Goal: Task Accomplishment & Management: Complete application form

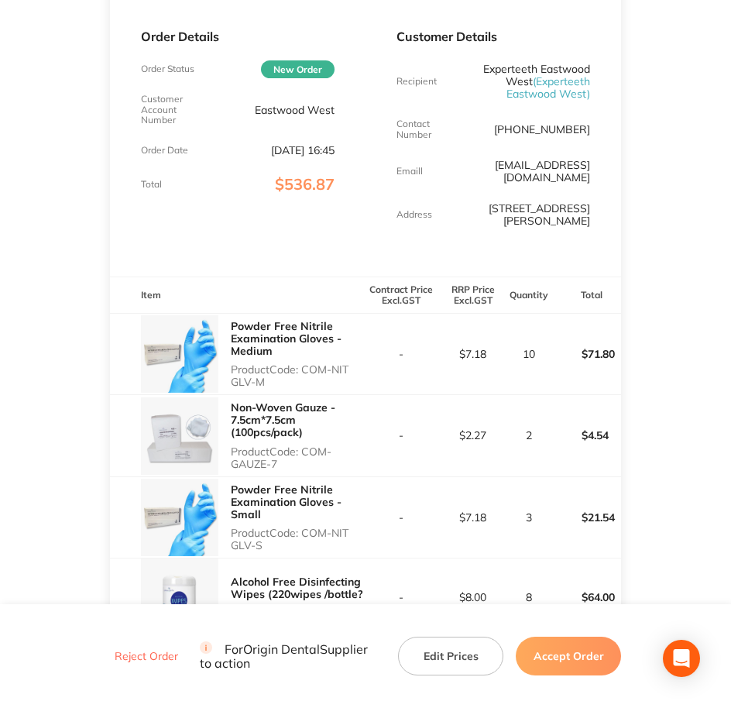
scroll to position [291, 0]
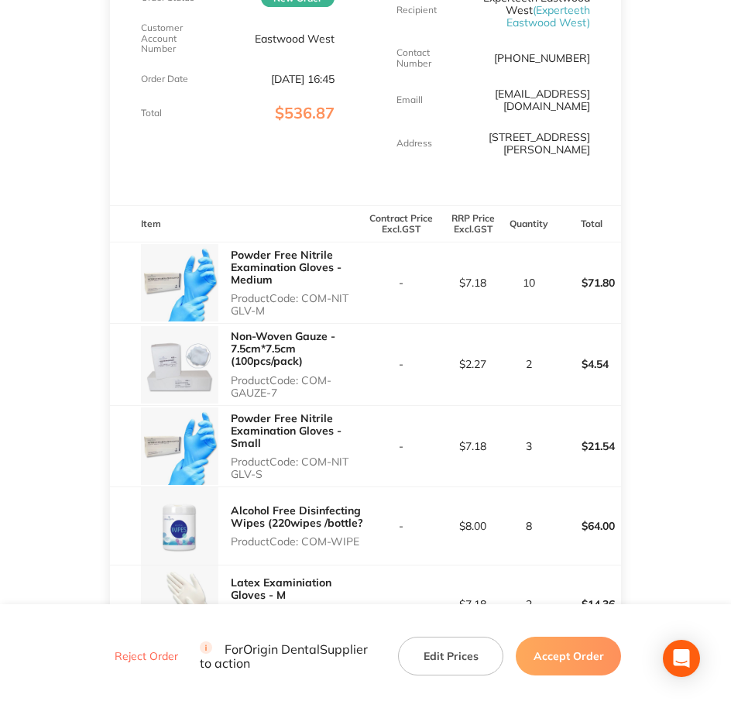
drag, startPoint x: 305, startPoint y: 287, endPoint x: 349, endPoint y: 299, distance: 44.9
click at [349, 299] on p "Product Code: COM-NIT GLV-M" at bounding box center [298, 304] width 135 height 25
copy p "COM-NIT GLV-M"
drag, startPoint x: 305, startPoint y: 364, endPoint x: 332, endPoint y: 376, distance: 30.2
click at [332, 376] on p "Product Code: COM-GAUZE-7" at bounding box center [298, 386] width 135 height 25
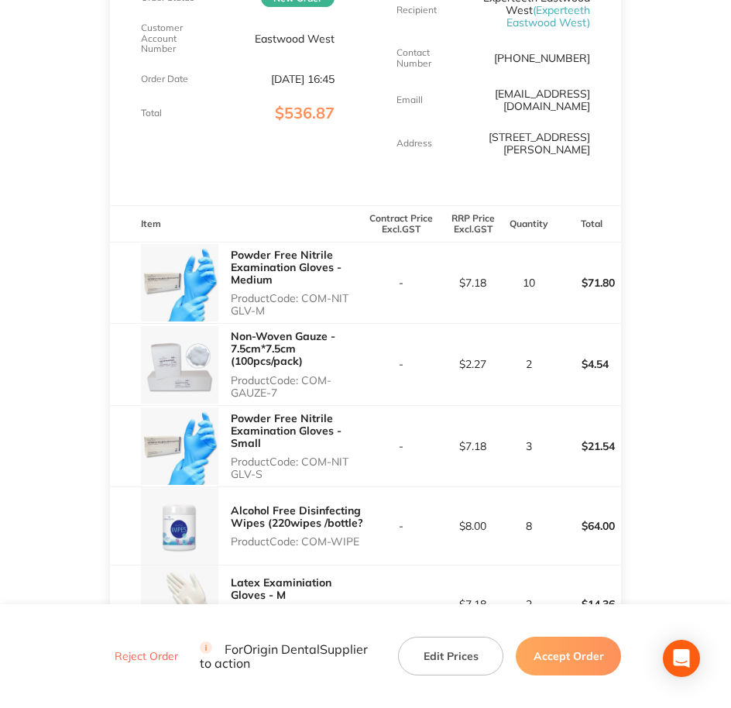
copy p "COM-GAUZE-7"
drag, startPoint x: 307, startPoint y: 444, endPoint x: 346, endPoint y: 462, distance: 43.4
click at [346, 462] on p "Product Code: COM-NIT GLV-S" at bounding box center [298, 468] width 135 height 25
copy p "COM-NIT GLV-S"
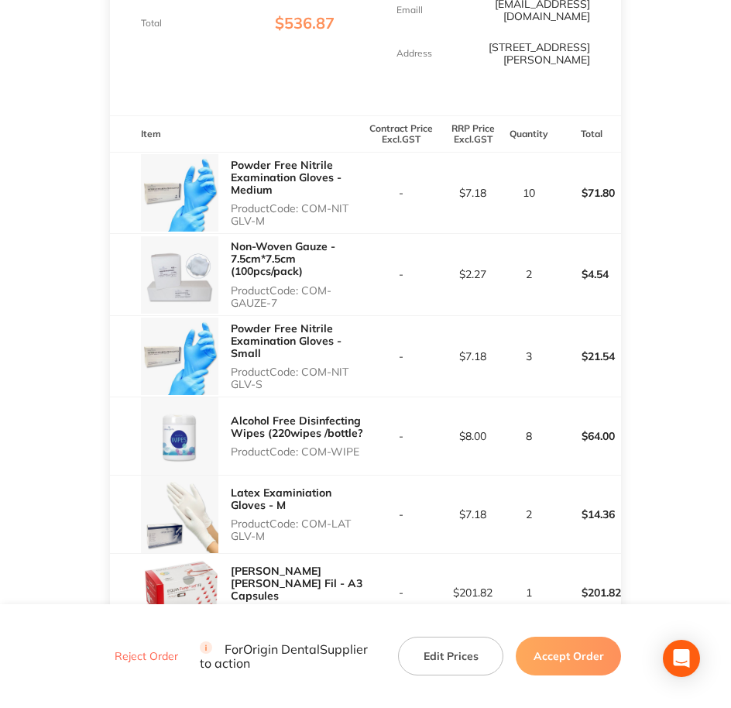
scroll to position [387, 0]
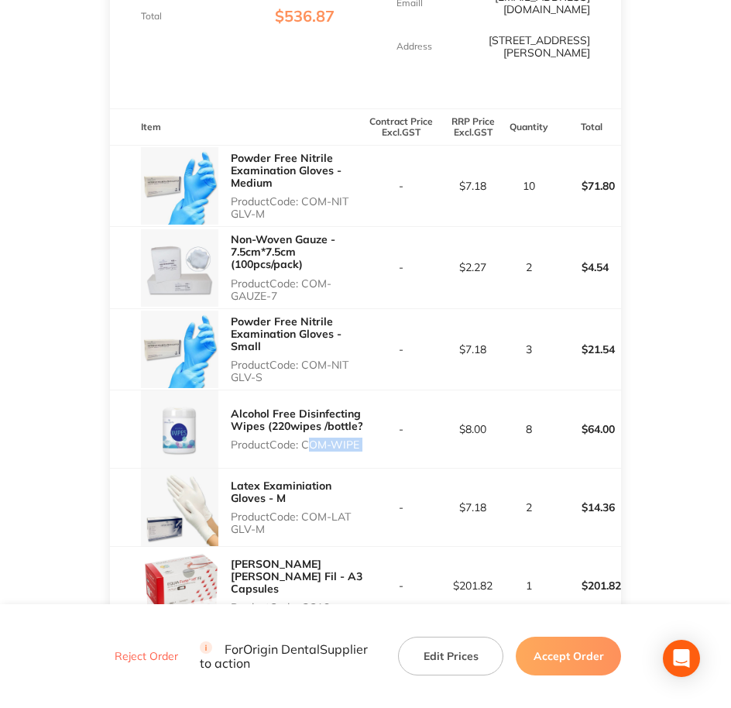
drag, startPoint x: 304, startPoint y: 437, endPoint x: 369, endPoint y: 429, distance: 65.5
click at [369, 429] on tr "Alcohol Free Disinfecting Wipes (220wipes /bottle? Product Code: COM-WIPE - $8.…" at bounding box center [366, 430] width 512 height 78
copy p "COM-WIPE"
copy p "COM-LAT GLV-M"
drag, startPoint x: 305, startPoint y: 501, endPoint x: 329, endPoint y: 515, distance: 28.1
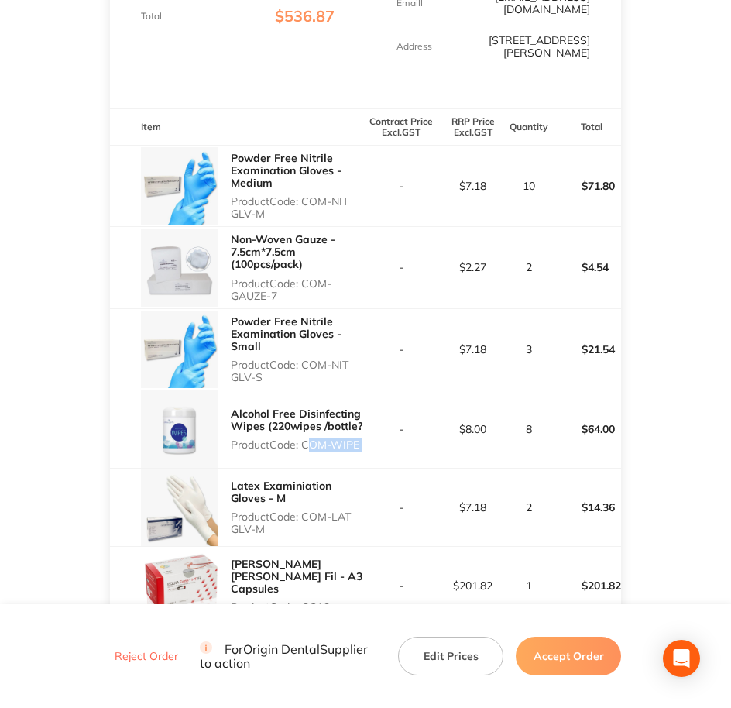
click at [329, 515] on p "Product Code: COM-LAT GLV-M" at bounding box center [298, 523] width 135 height 25
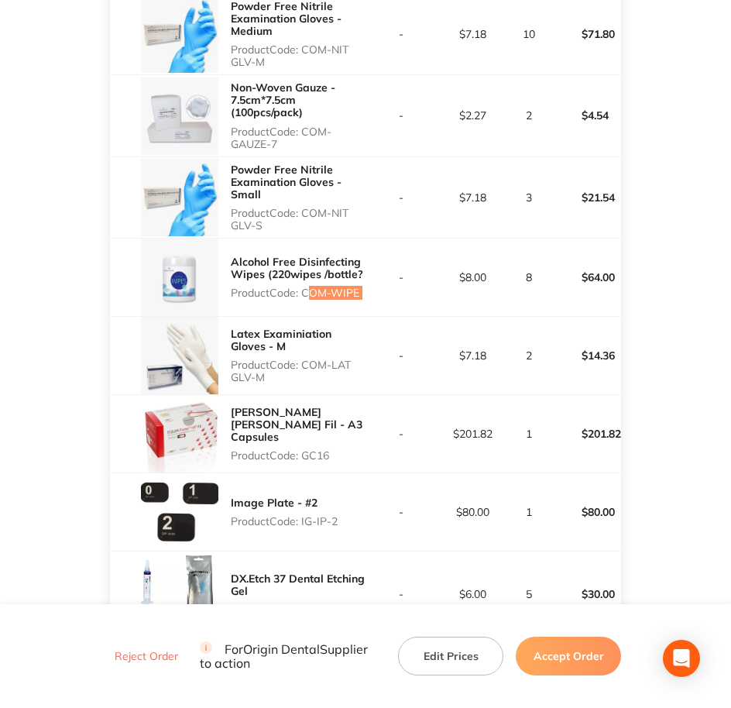
scroll to position [581, 0]
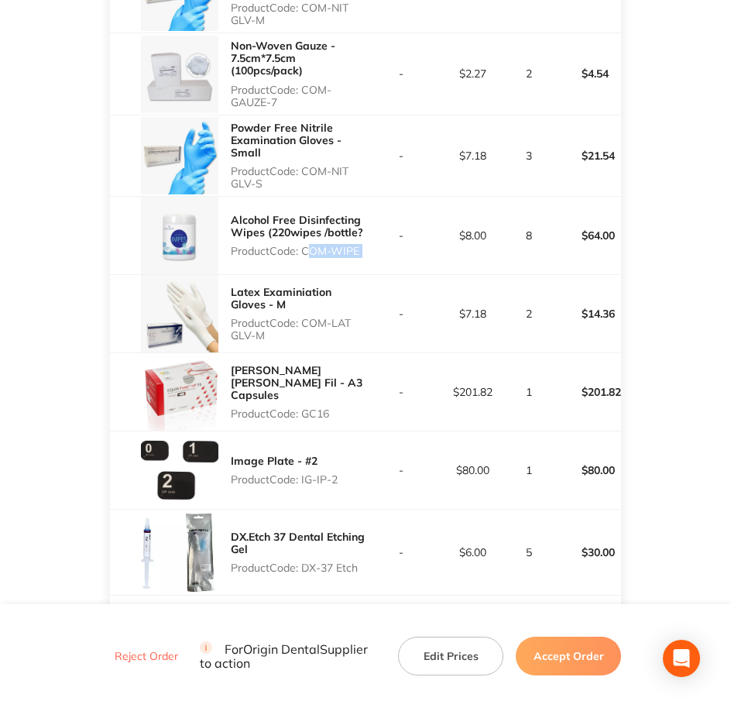
drag, startPoint x: 305, startPoint y: 396, endPoint x: 333, endPoint y: 396, distance: 28.7
click at [333, 408] on p "Product Code: GC16" at bounding box center [298, 414] width 135 height 12
copy p "GC16"
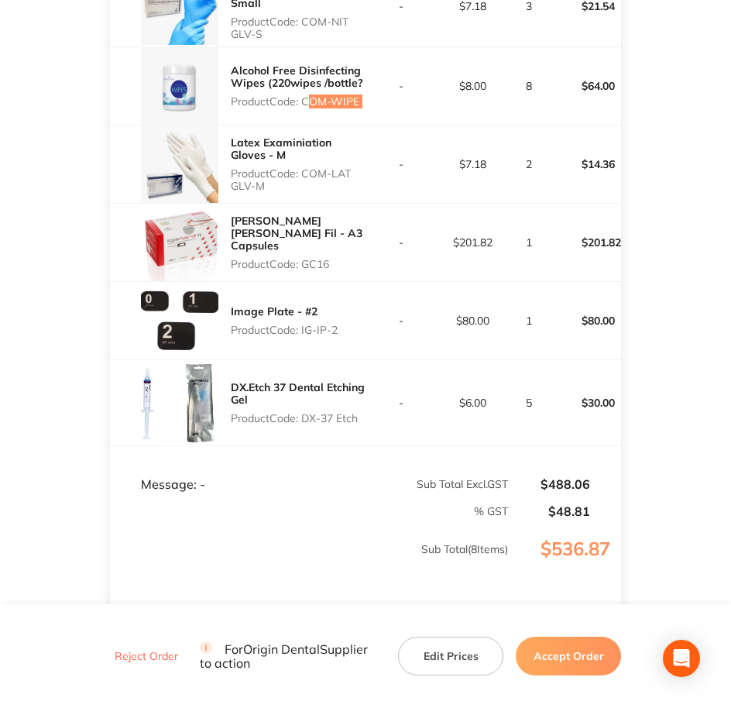
scroll to position [775, 0]
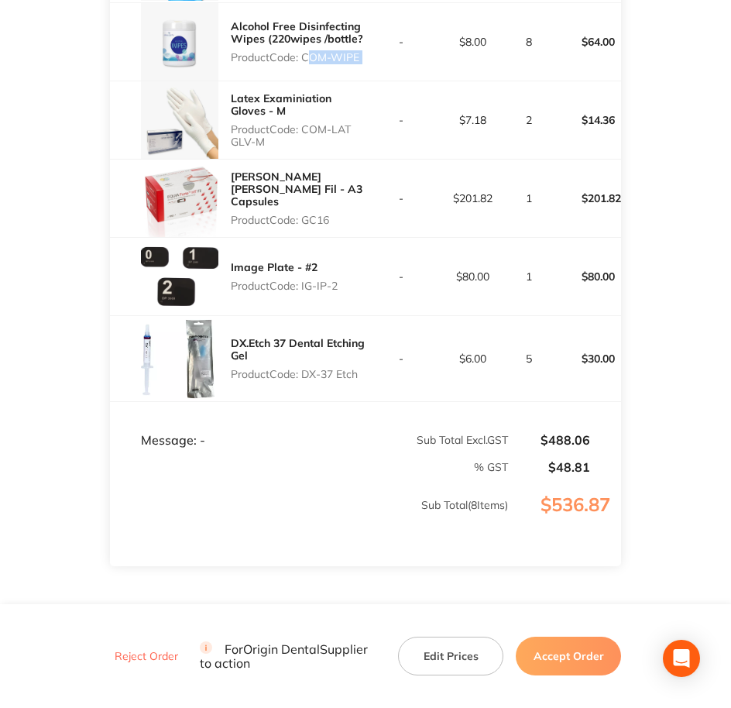
drag, startPoint x: 303, startPoint y: 273, endPoint x: 339, endPoint y: 271, distance: 35.7
click at [338, 280] on p "Product Code: IG-IP-2" at bounding box center [284, 286] width 107 height 12
copy p "IG-IP-2"
drag, startPoint x: 305, startPoint y: 353, endPoint x: 349, endPoint y: 355, distance: 44.2
click at [349, 355] on div "DX.Etch 37 Dental Etching Gel Product Code: DX-37 Etch" at bounding box center [298, 359] width 135 height 56
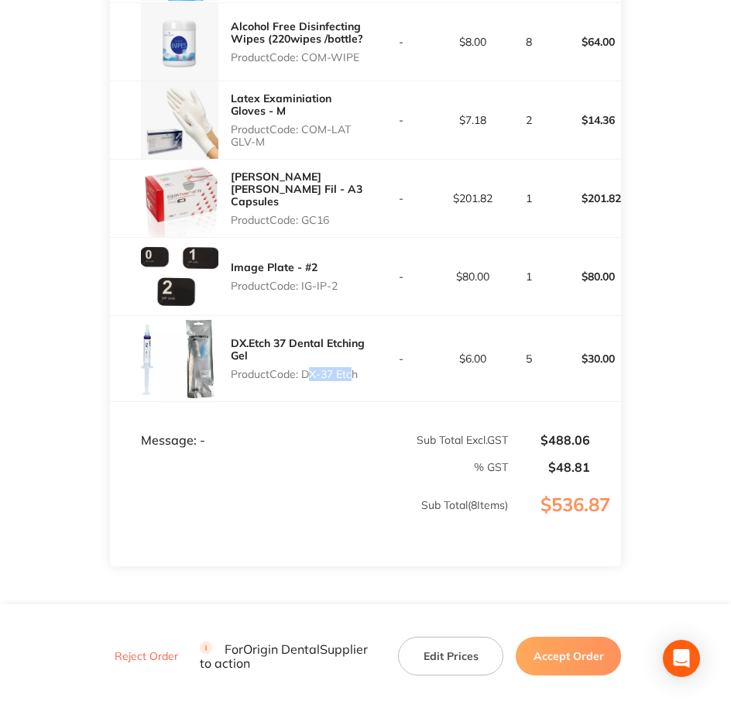
copy p "DX-37 Et"
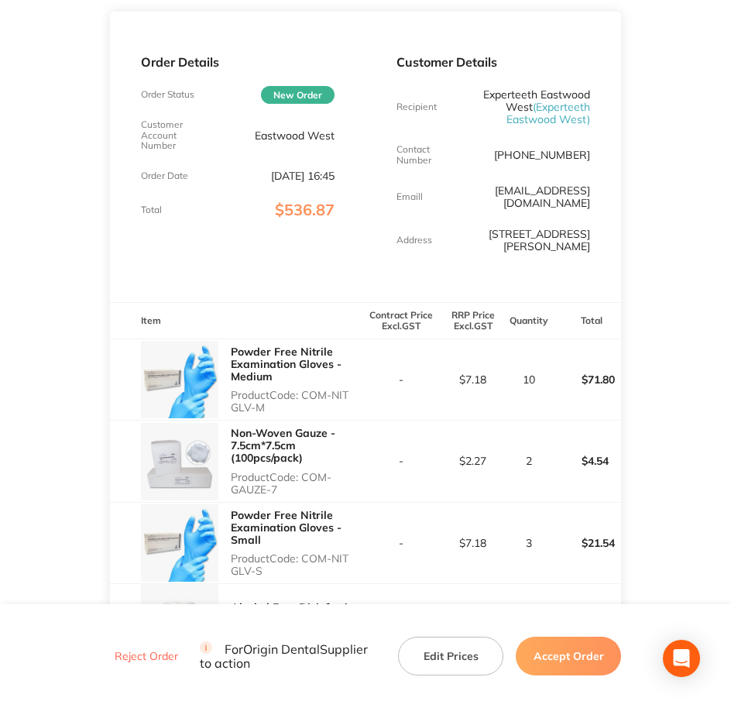
scroll to position [97, 0]
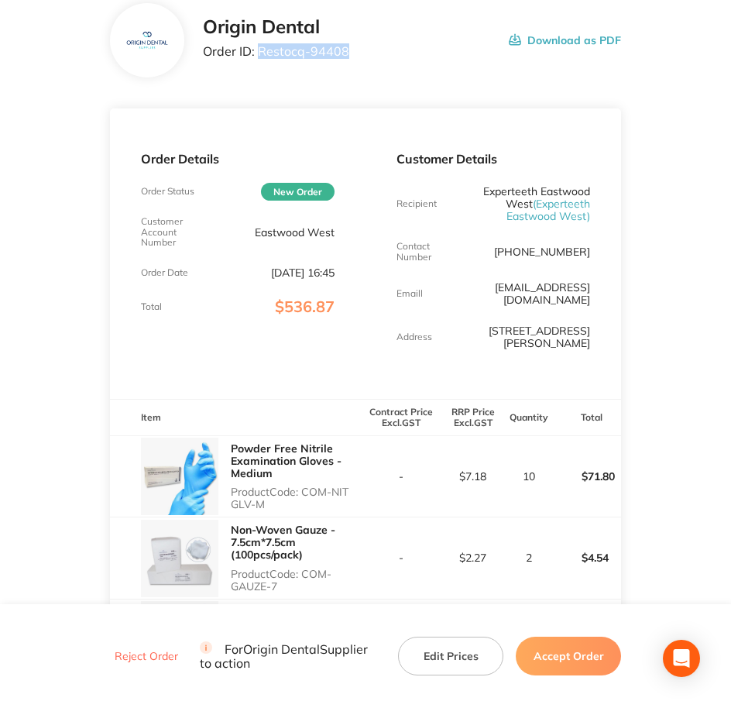
drag, startPoint x: 352, startPoint y: 50, endPoint x: 260, endPoint y: 56, distance: 91.6
click at [260, 56] on div "Origin Dental Order ID: Restocq- 94408 Download as PDF" at bounding box center [412, 40] width 419 height 48
copy p "Restocq- 94408"
click at [556, 643] on button "Accept Order" at bounding box center [568, 656] width 105 height 39
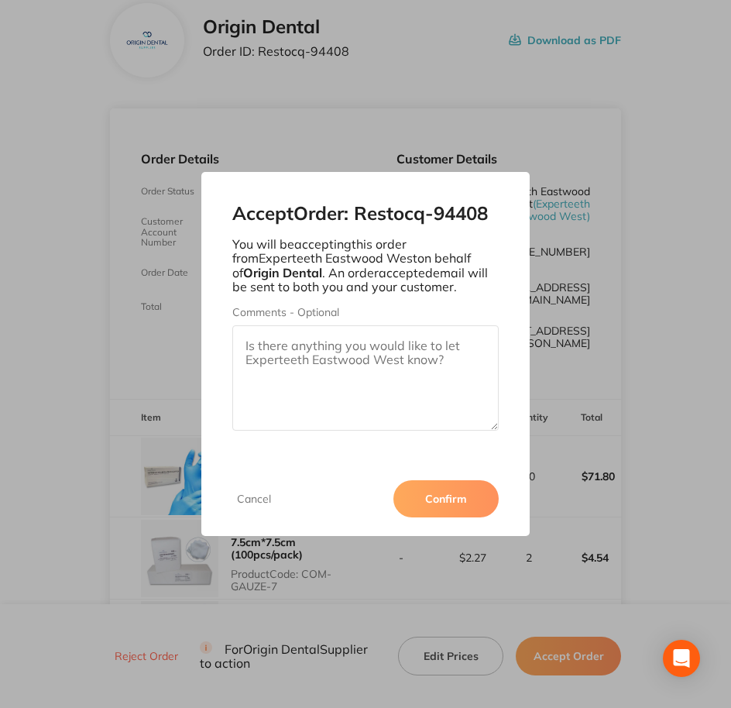
click at [387, 408] on textarea "Comments - Optional" at bounding box center [365, 377] width 267 height 105
paste textarea "SO-00001064"
drag, startPoint x: 424, startPoint y: 341, endPoint x: 331, endPoint y: 342, distance: 93.0
click at [331, 342] on textarea "SO-00001064 - no more" at bounding box center [365, 377] width 267 height 105
type textarea "SO-00001064"
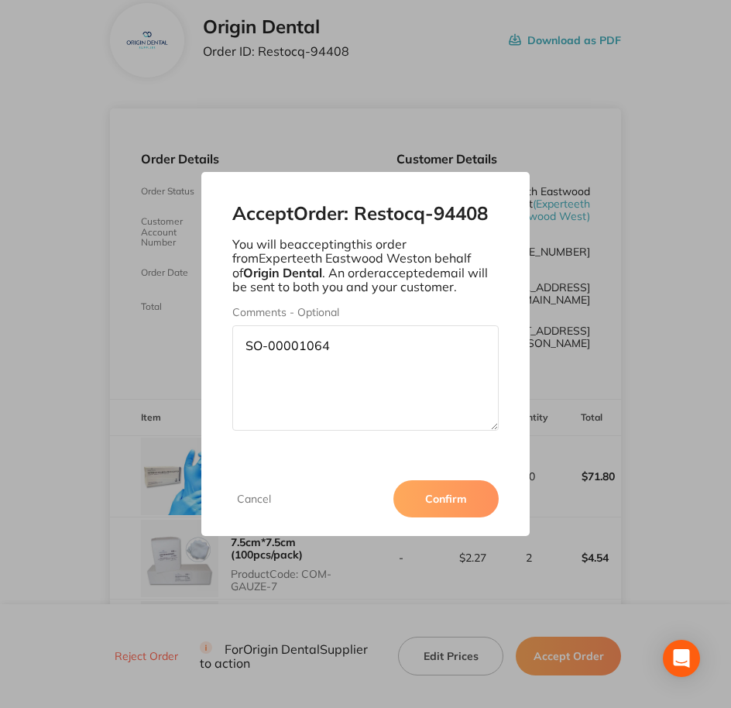
click at [446, 482] on button "Confirm" at bounding box center [446, 498] width 105 height 37
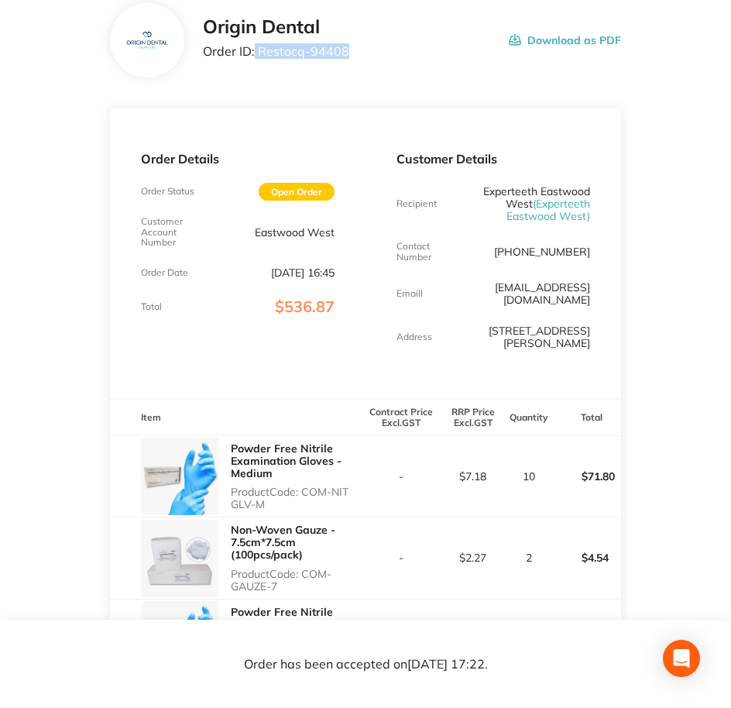
copy p "Restocq- 94408"
drag, startPoint x: 345, startPoint y: 53, endPoint x: 255, endPoint y: 56, distance: 89.9
click at [255, 56] on p "Order ID: Restocq- 94408" at bounding box center [276, 51] width 146 height 14
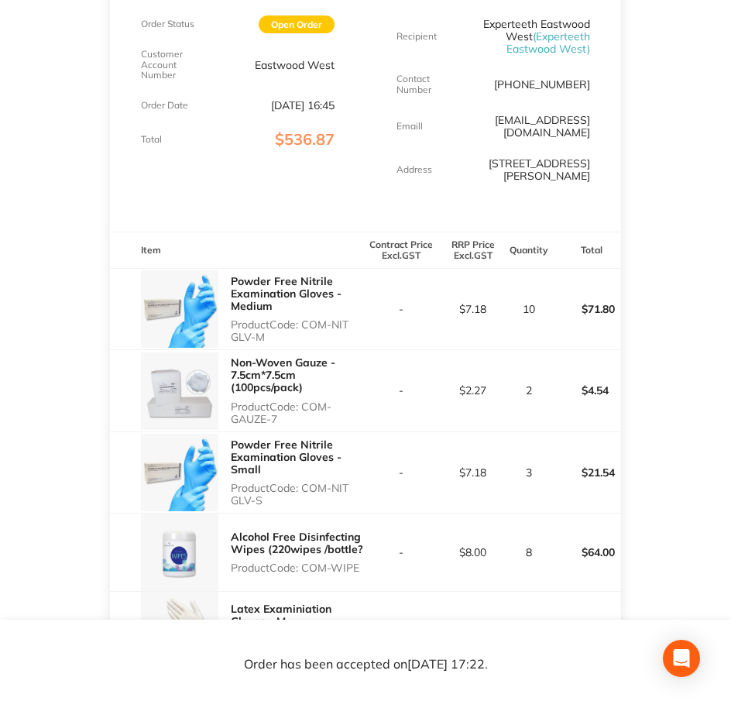
scroll to position [291, 0]
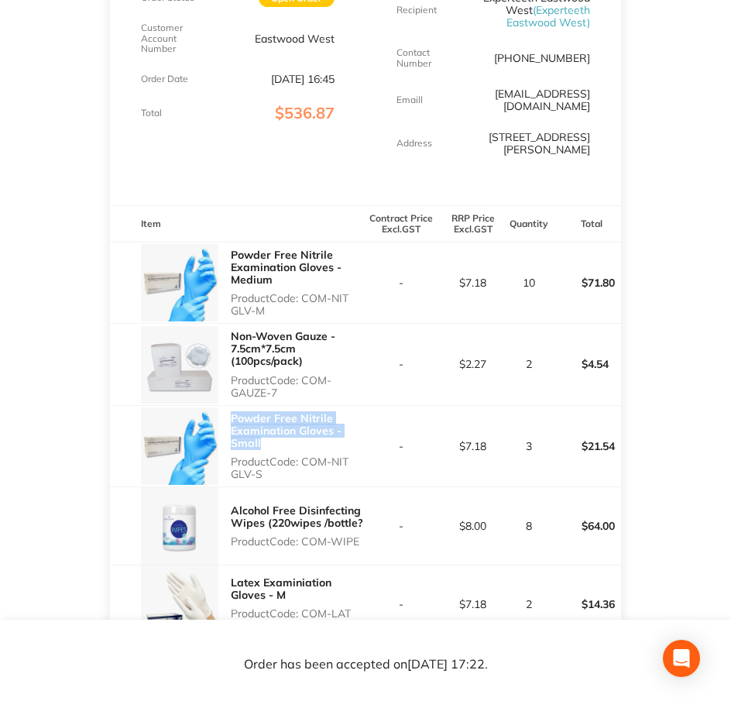
drag, startPoint x: 268, startPoint y: 429, endPoint x: 227, endPoint y: 402, distance: 49.2
click at [227, 406] on div "Powder Free Nitrile Examination Gloves - Small Product Code: COM-NIT GLV-S" at bounding box center [238, 446] width 256 height 81
